Goal: Transaction & Acquisition: Book appointment/travel/reservation

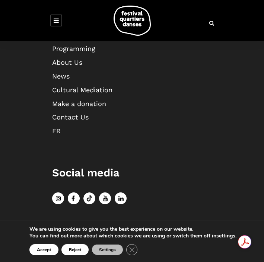
scroll to position [886, 0]
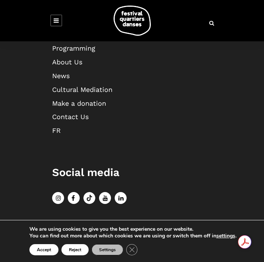
click at [75, 48] on link "Programming" at bounding box center [73, 48] width 43 height 8
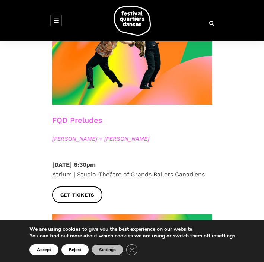
scroll to position [2421, 0]
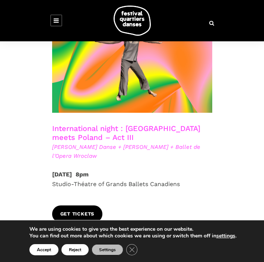
click at [88, 210] on span "Get tickets" at bounding box center [77, 214] width 34 height 8
